Goal: Task Accomplishment & Management: Manage account settings

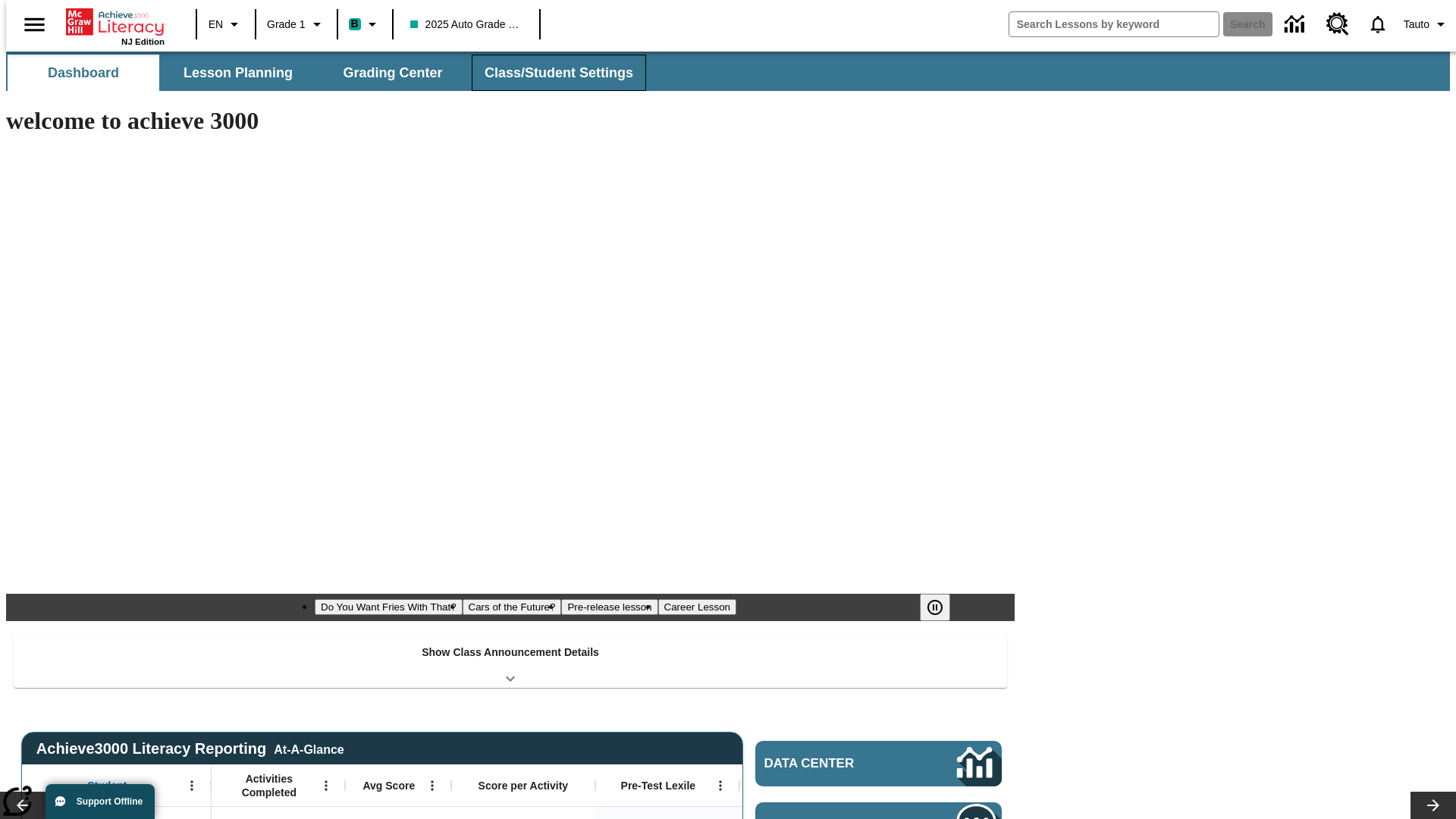
click at [550, 73] on span "Class/Student Settings" at bounding box center [558, 73] width 148 height 17
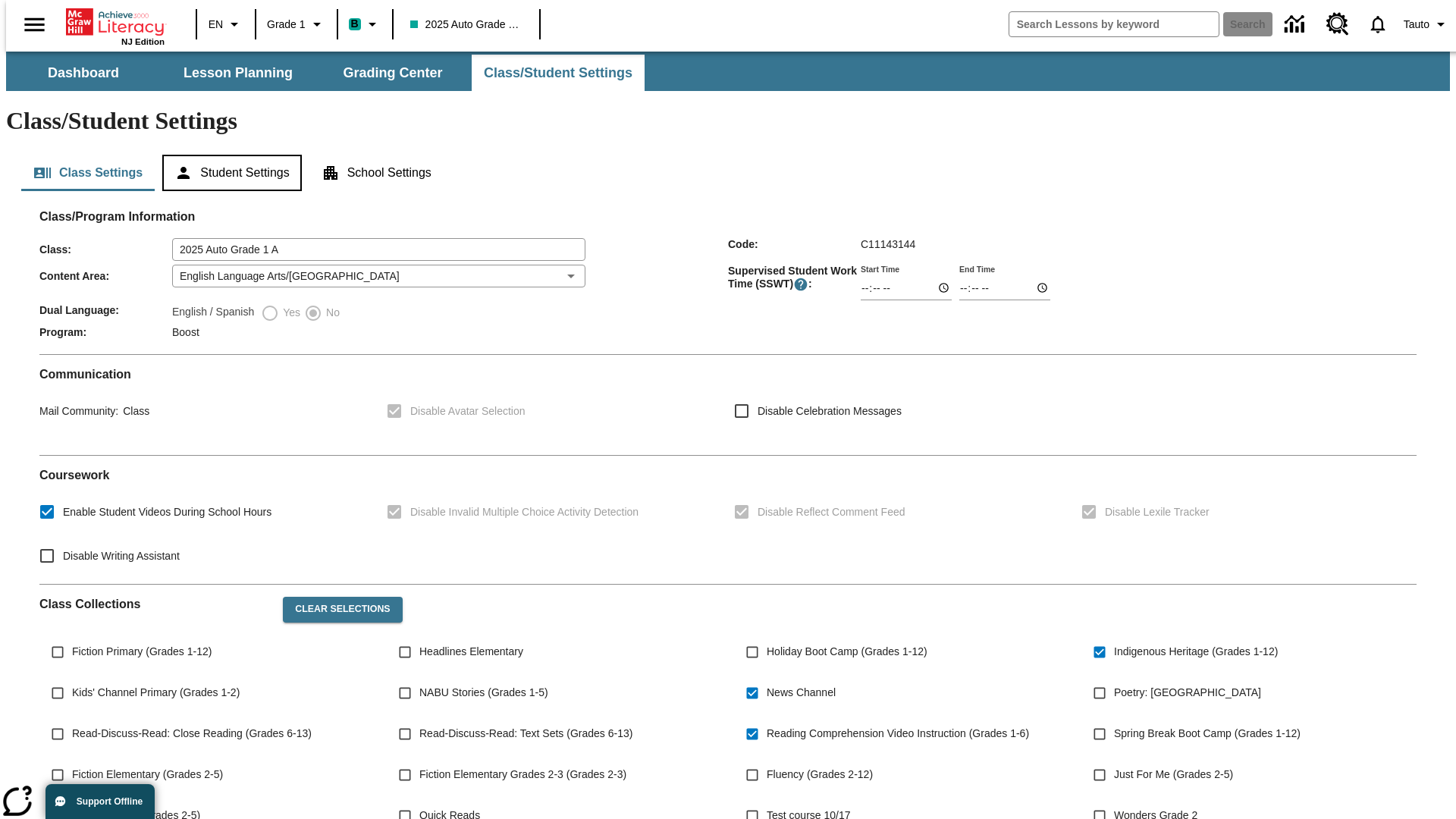
click at [228, 155] on button "Student Settings" at bounding box center [232, 173] width 139 height 36
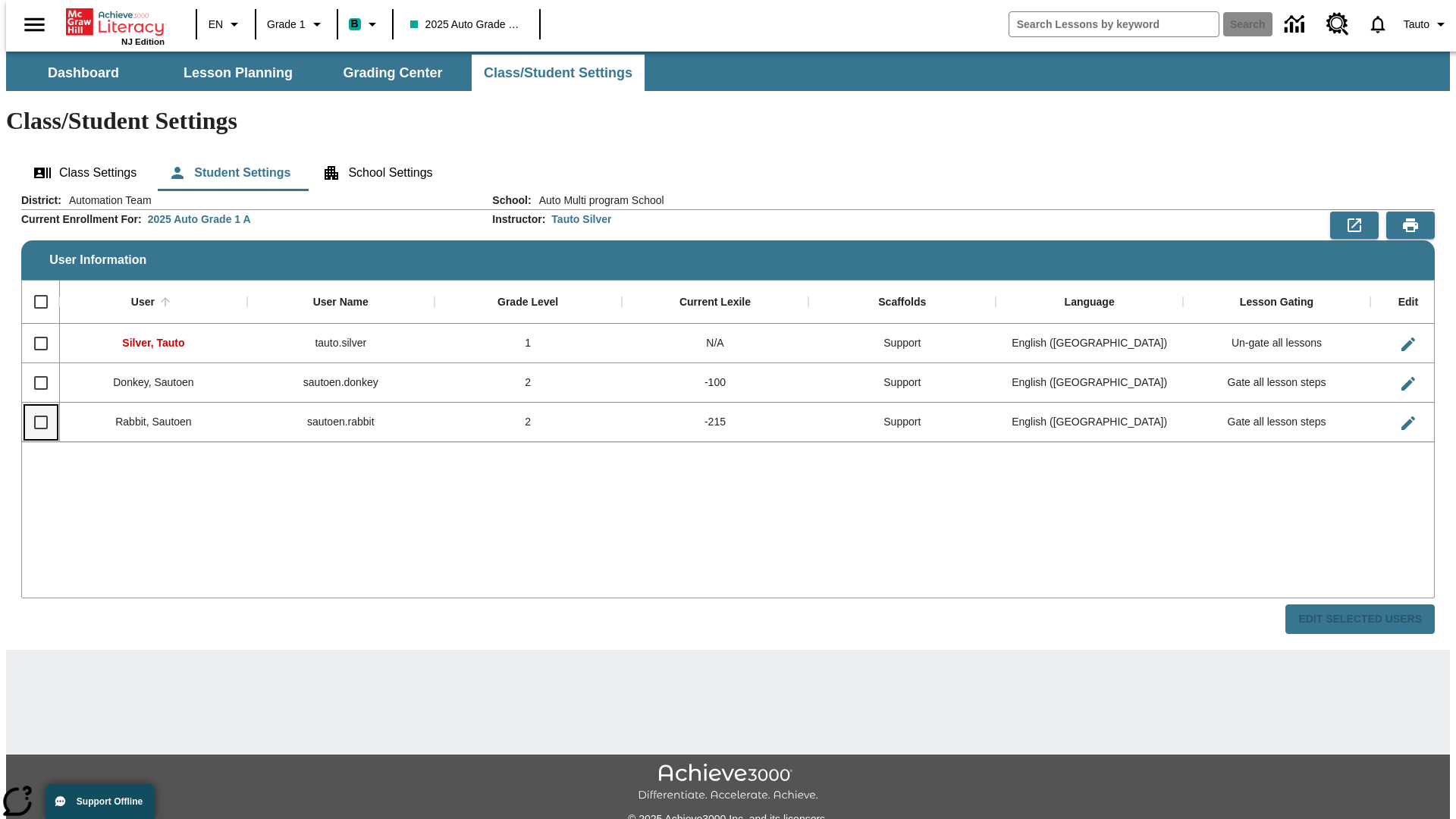
click at [34, 406] on input "Select row" at bounding box center [41, 422] width 32 height 32
checkbox input "true"
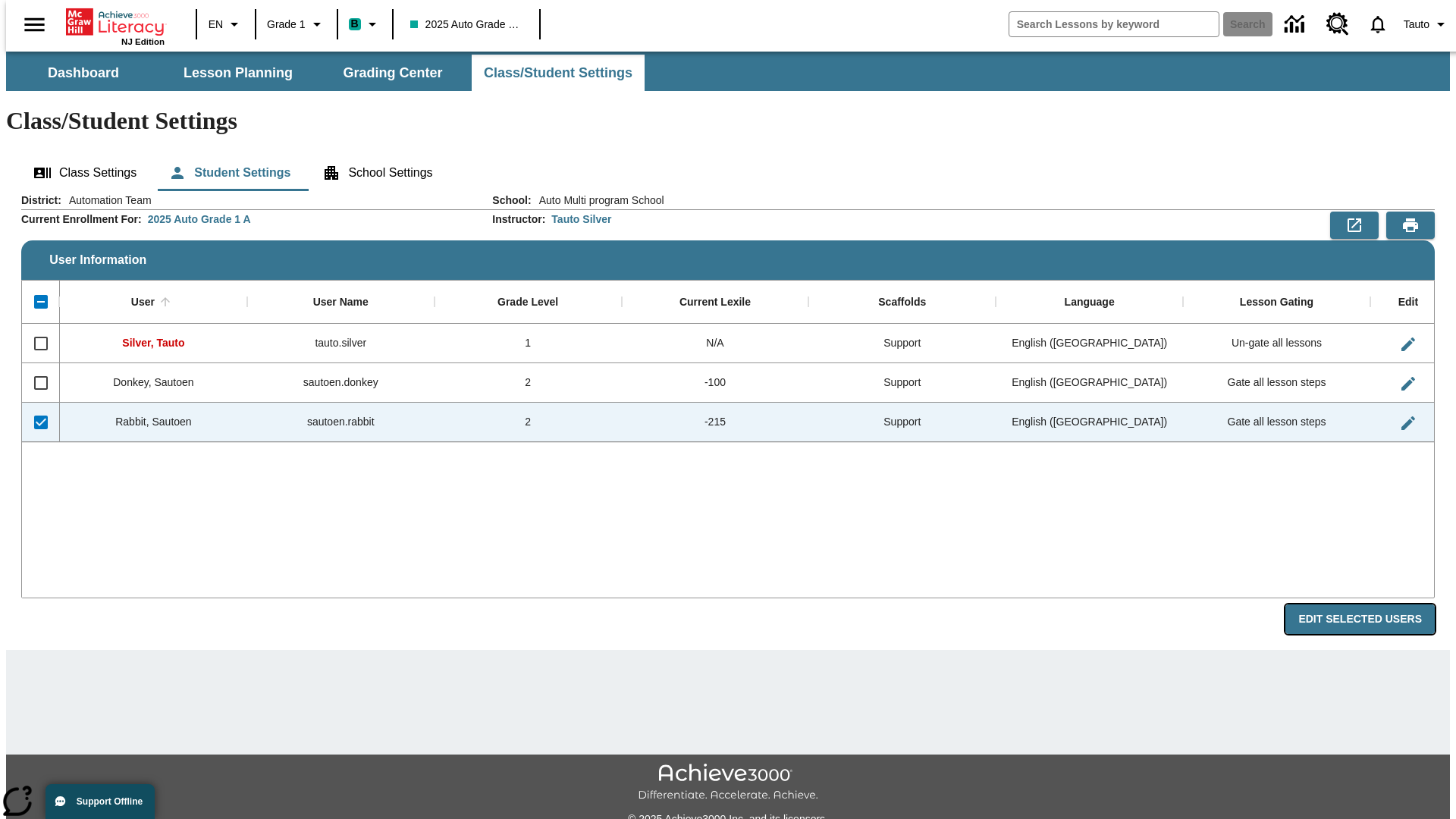
click at [1372, 604] on button "Edit Selected Users" at bounding box center [1360, 619] width 149 height 30
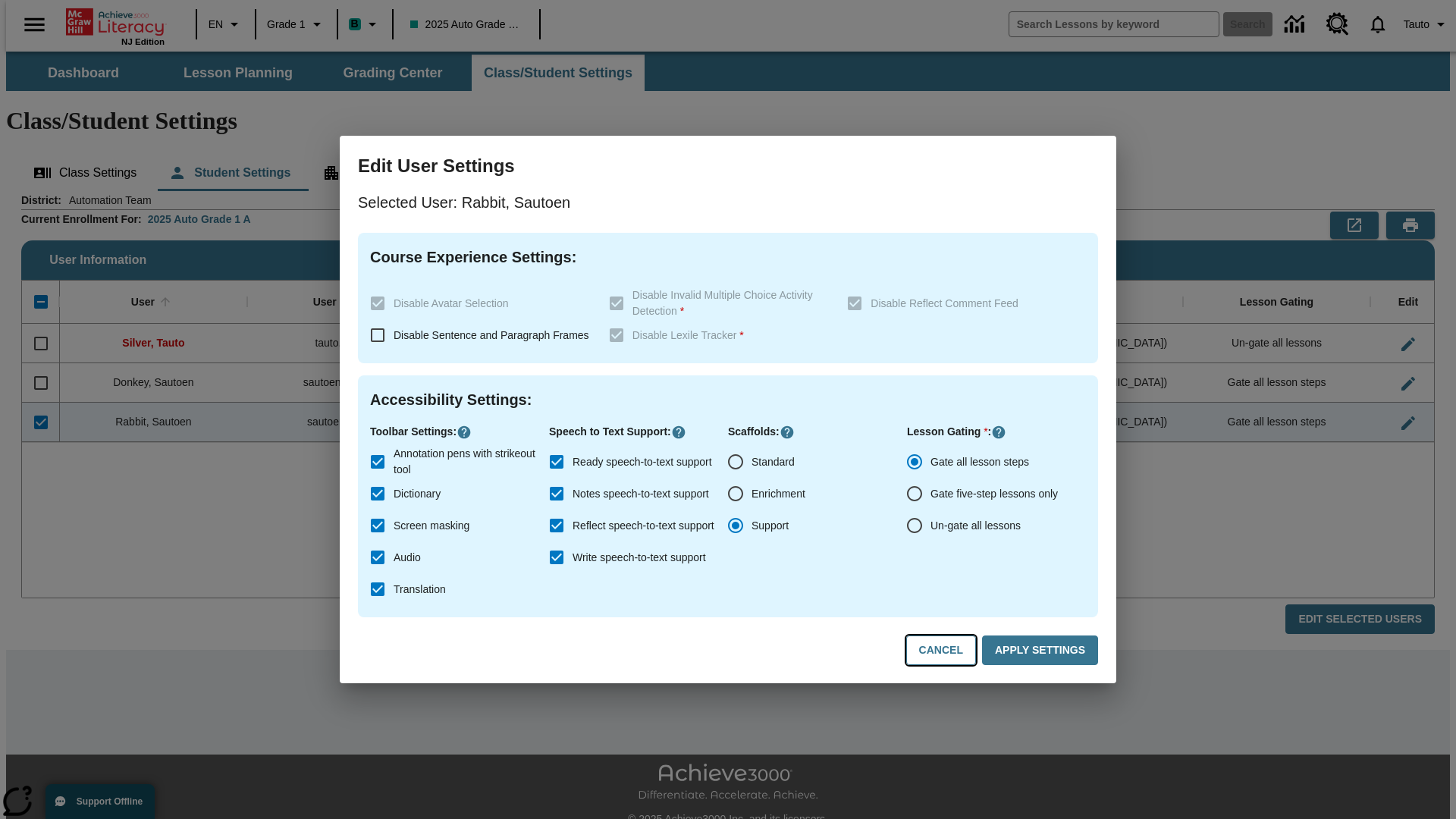
click at [948, 651] on button "Cancel" at bounding box center [941, 651] width 69 height 30
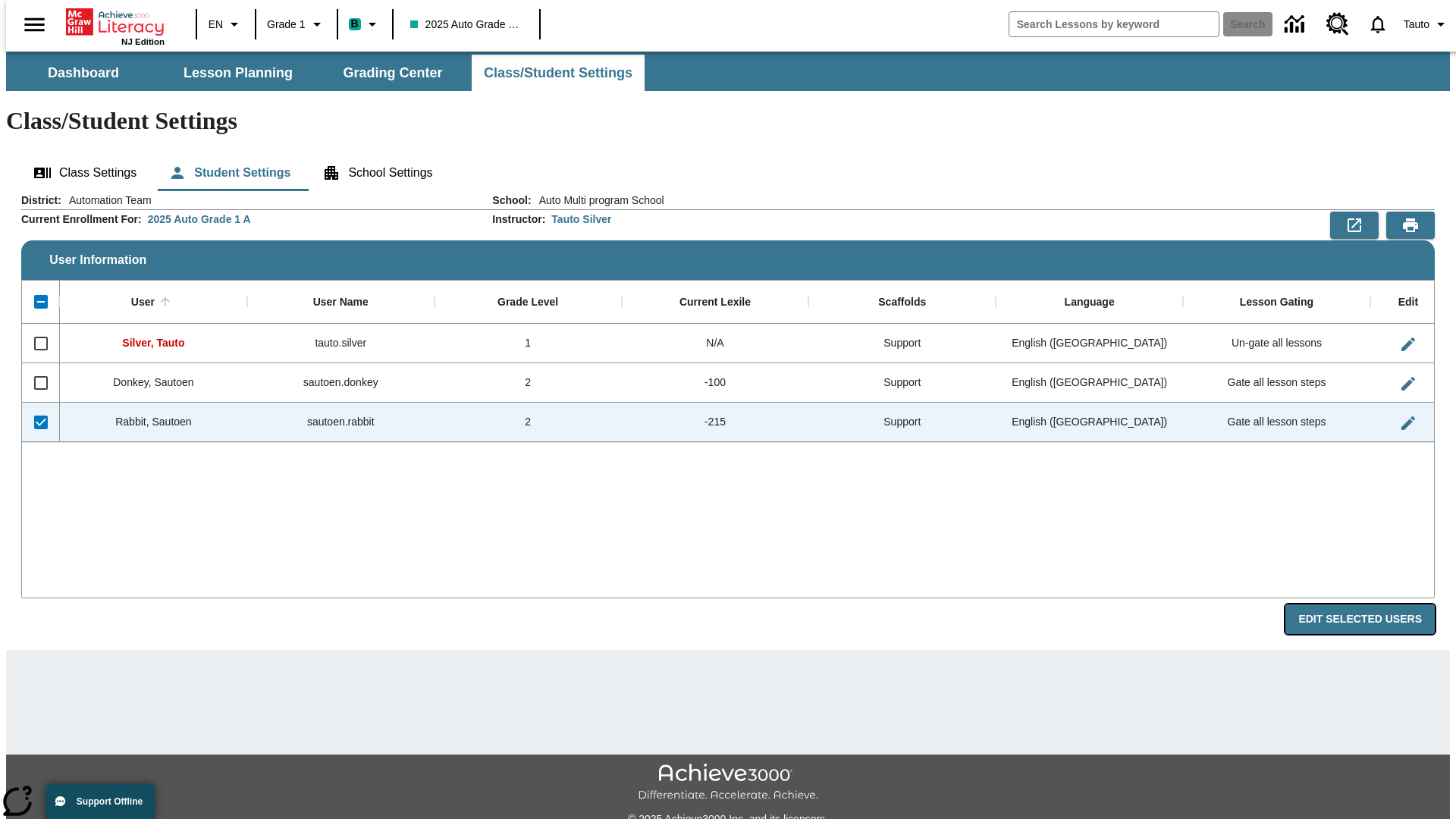
click at [1372, 604] on button "Edit Selected Users" at bounding box center [1360, 619] width 149 height 30
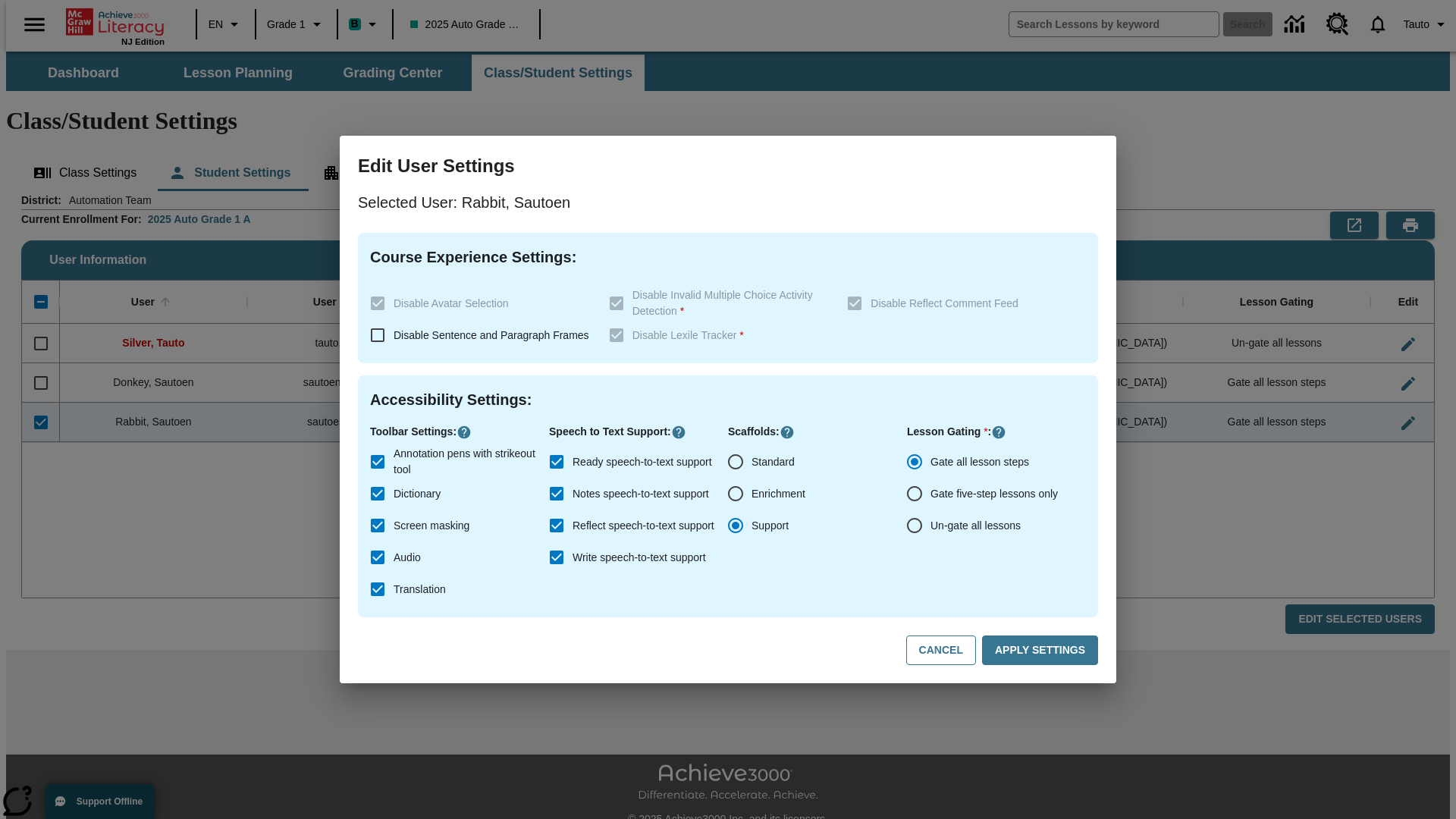
click at [557, 462] on input "Ready speech-to-text support" at bounding box center [557, 461] width 32 height 32
checkbox input "false"
click at [1043, 651] on button "Apply Settings" at bounding box center [1040, 651] width 116 height 30
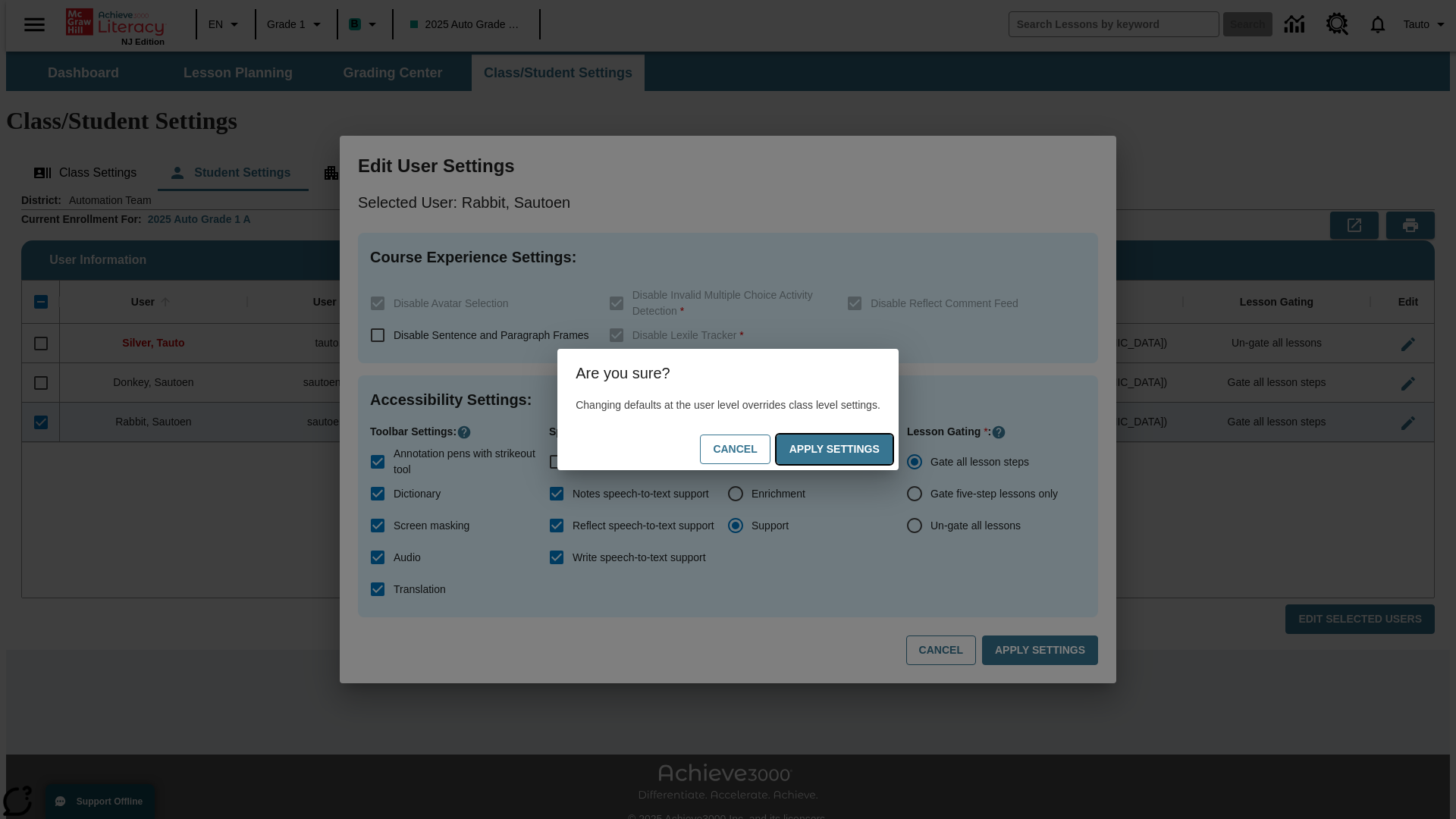
click at [849, 449] on button "Apply Settings" at bounding box center [834, 449] width 116 height 30
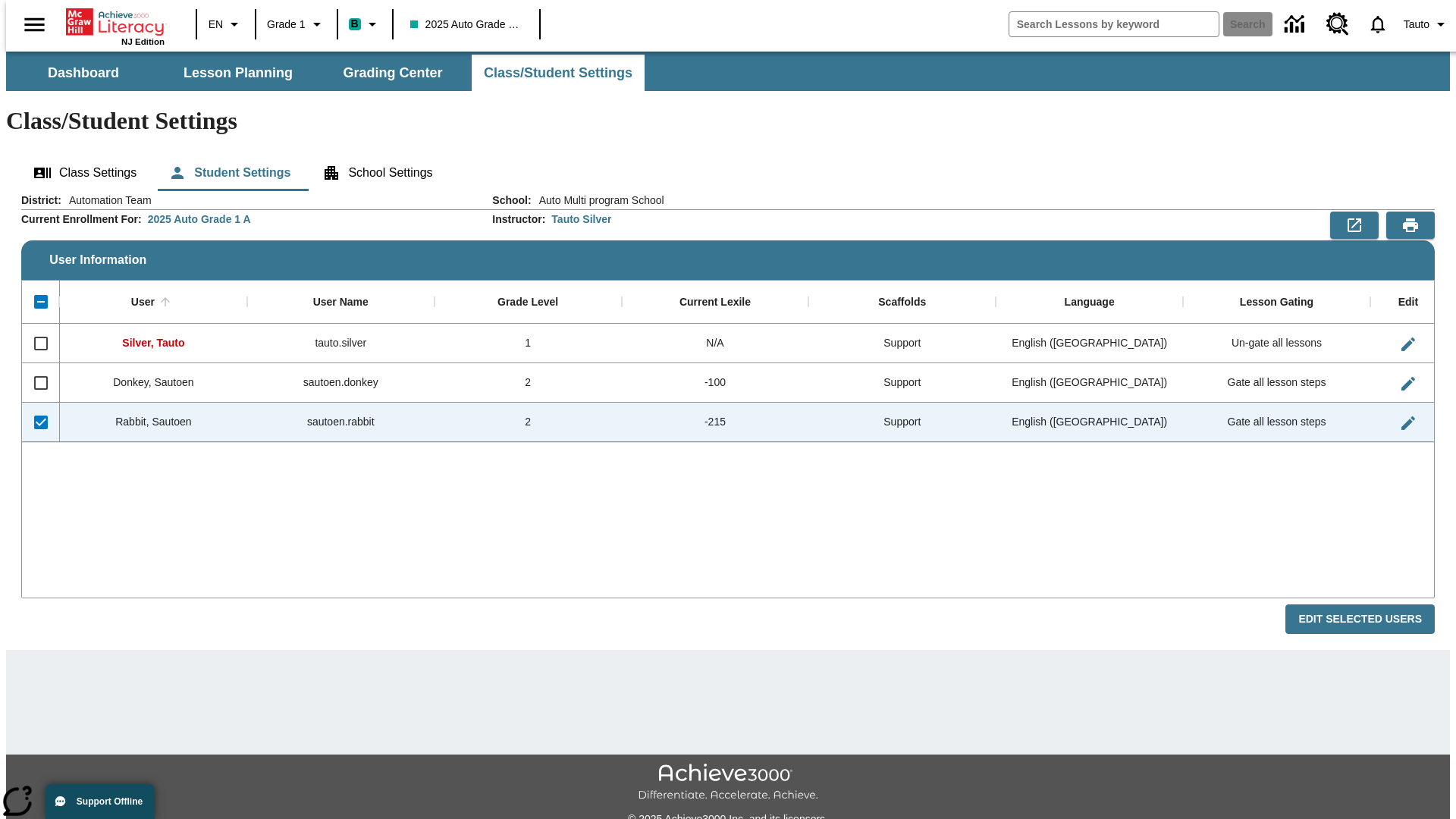
checkbox input "false"
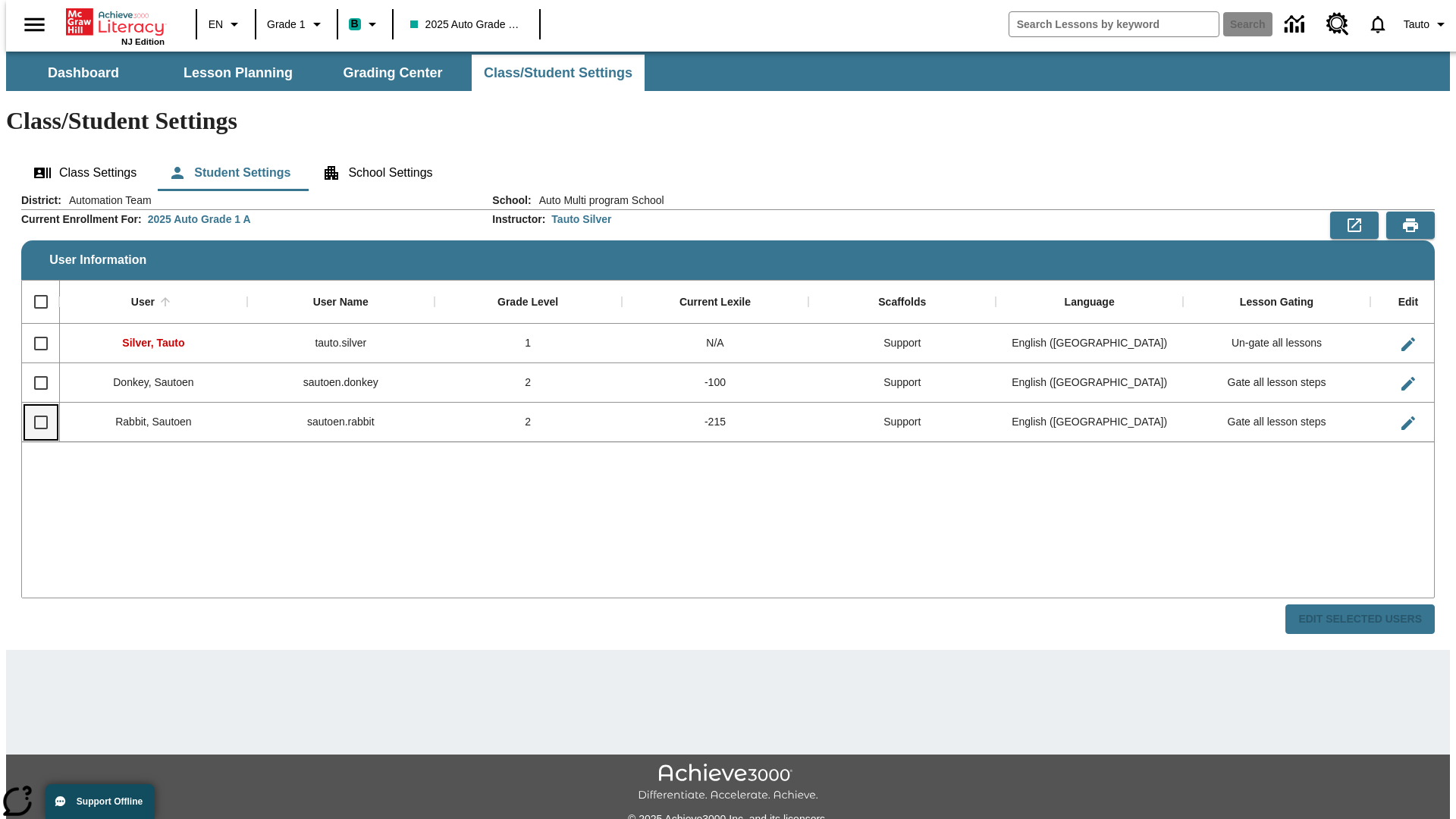
click at [34, 406] on input "Select row" at bounding box center [41, 422] width 32 height 32
checkbox input "true"
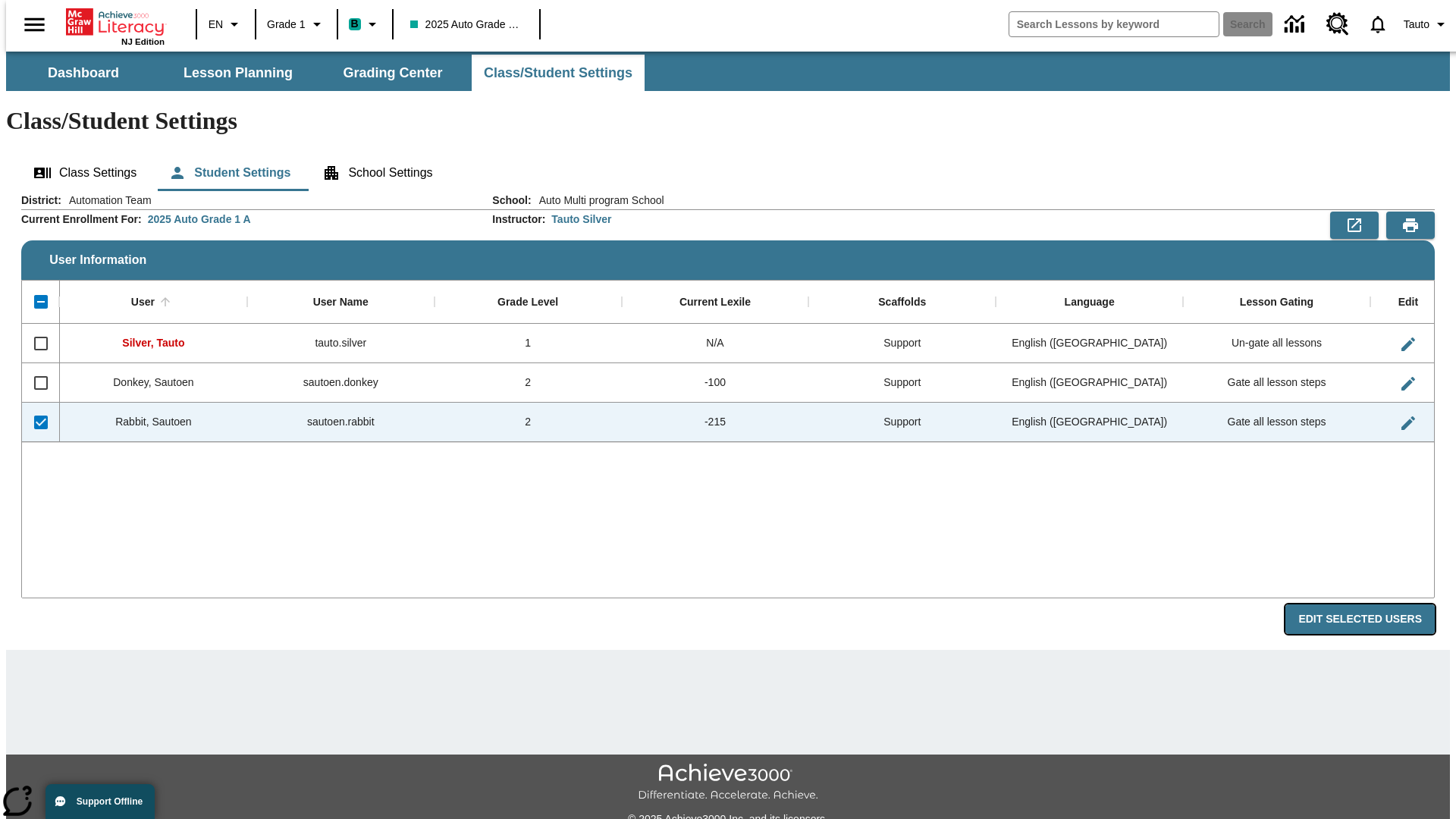
click at [1372, 604] on button "Edit Selected Users" at bounding box center [1360, 619] width 149 height 30
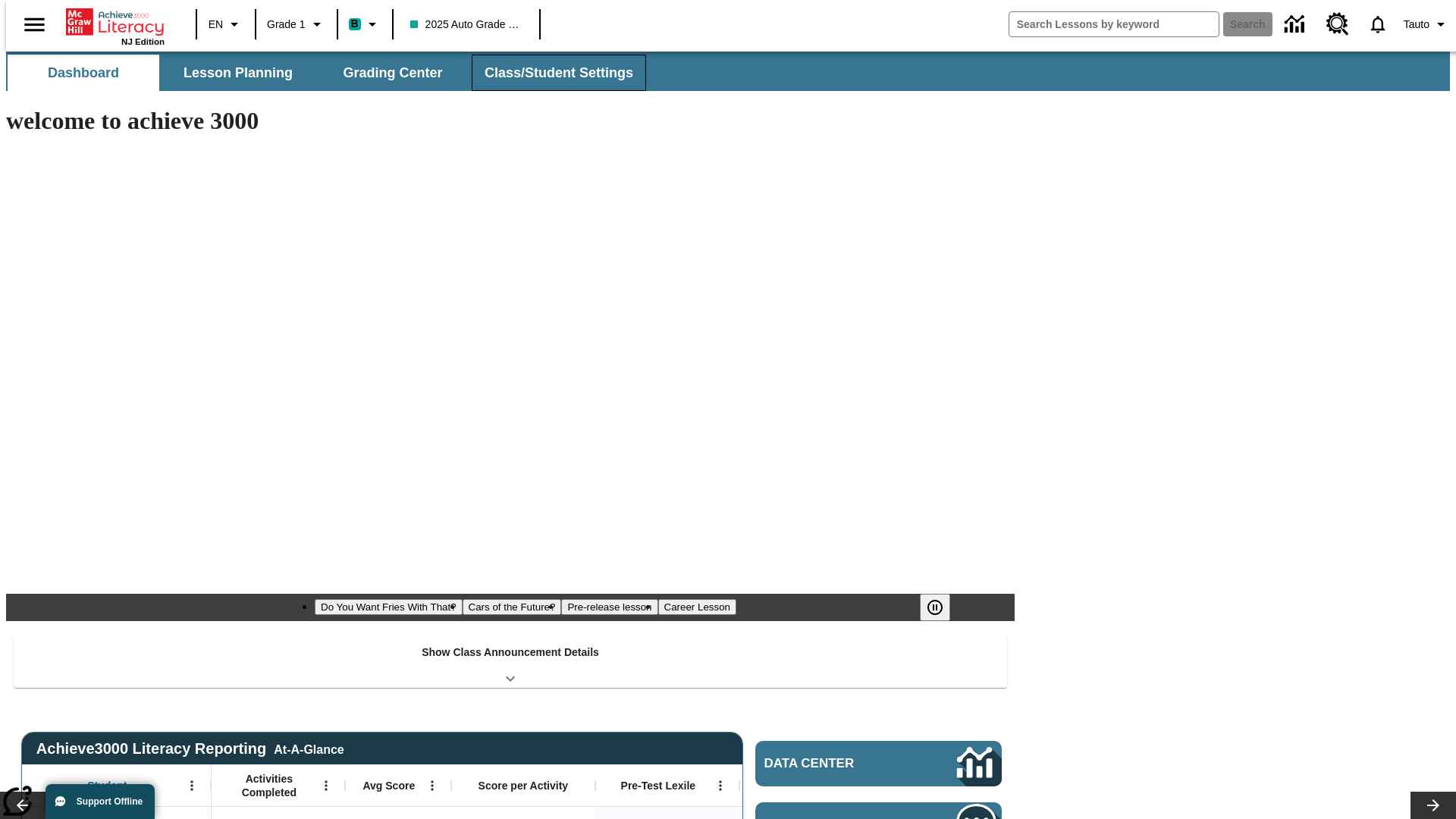
click at [550, 73] on span "Class/Student Settings" at bounding box center [558, 73] width 148 height 17
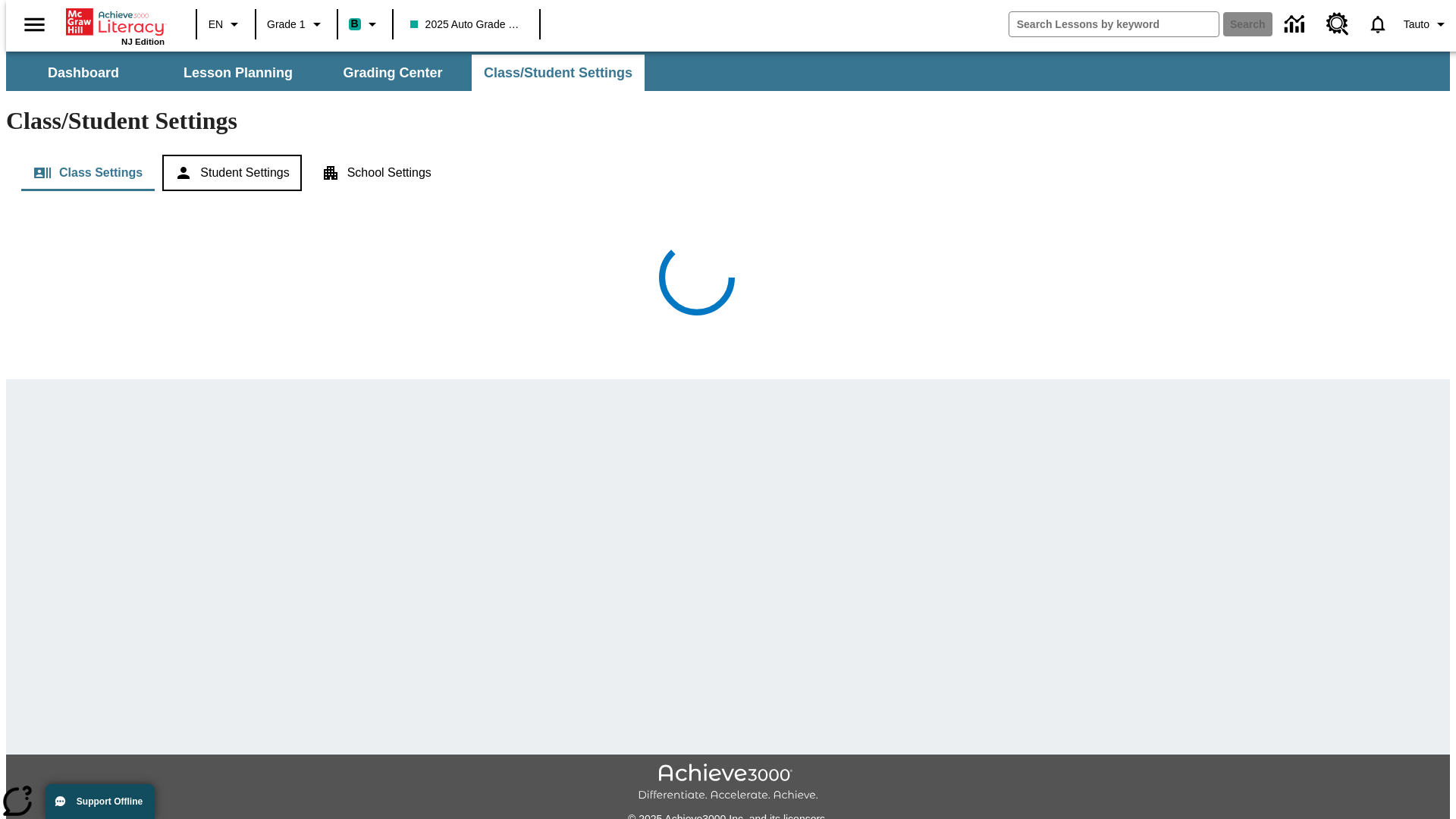
click at [228, 155] on button "Student Settings" at bounding box center [232, 173] width 139 height 36
